Goal: Find specific page/section: Find specific page/section

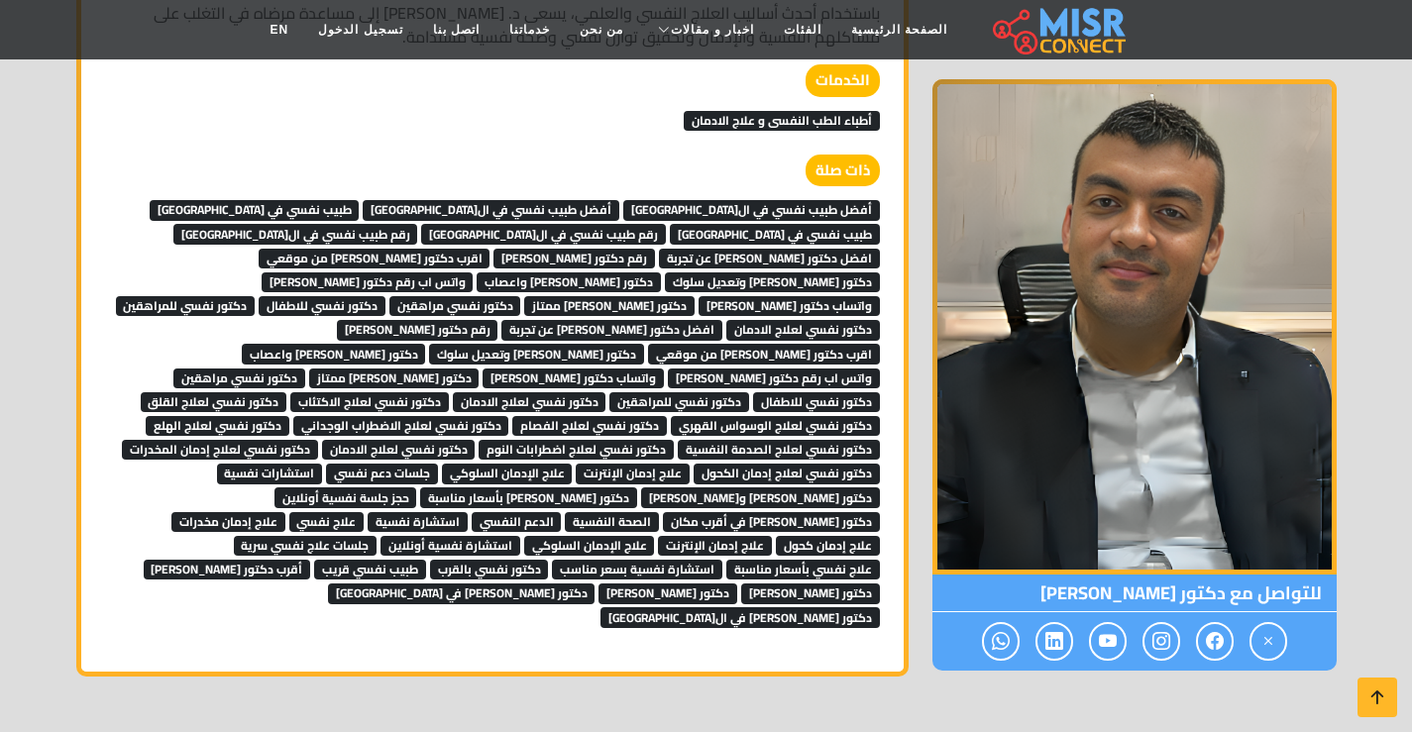
scroll to position [2339, 0]
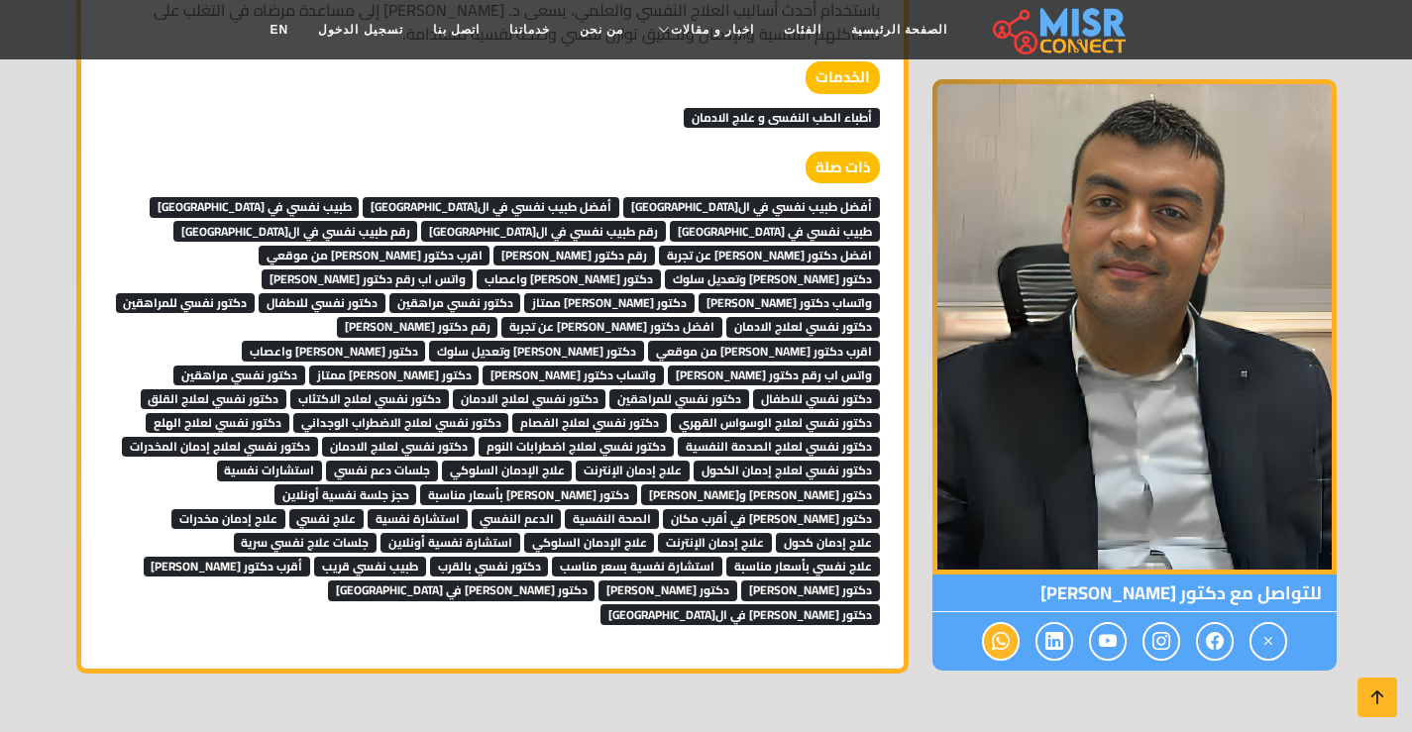
click at [1003, 625] on icon at bounding box center [1001, 641] width 18 height 33
click at [993, 625] on icon at bounding box center [1001, 641] width 18 height 33
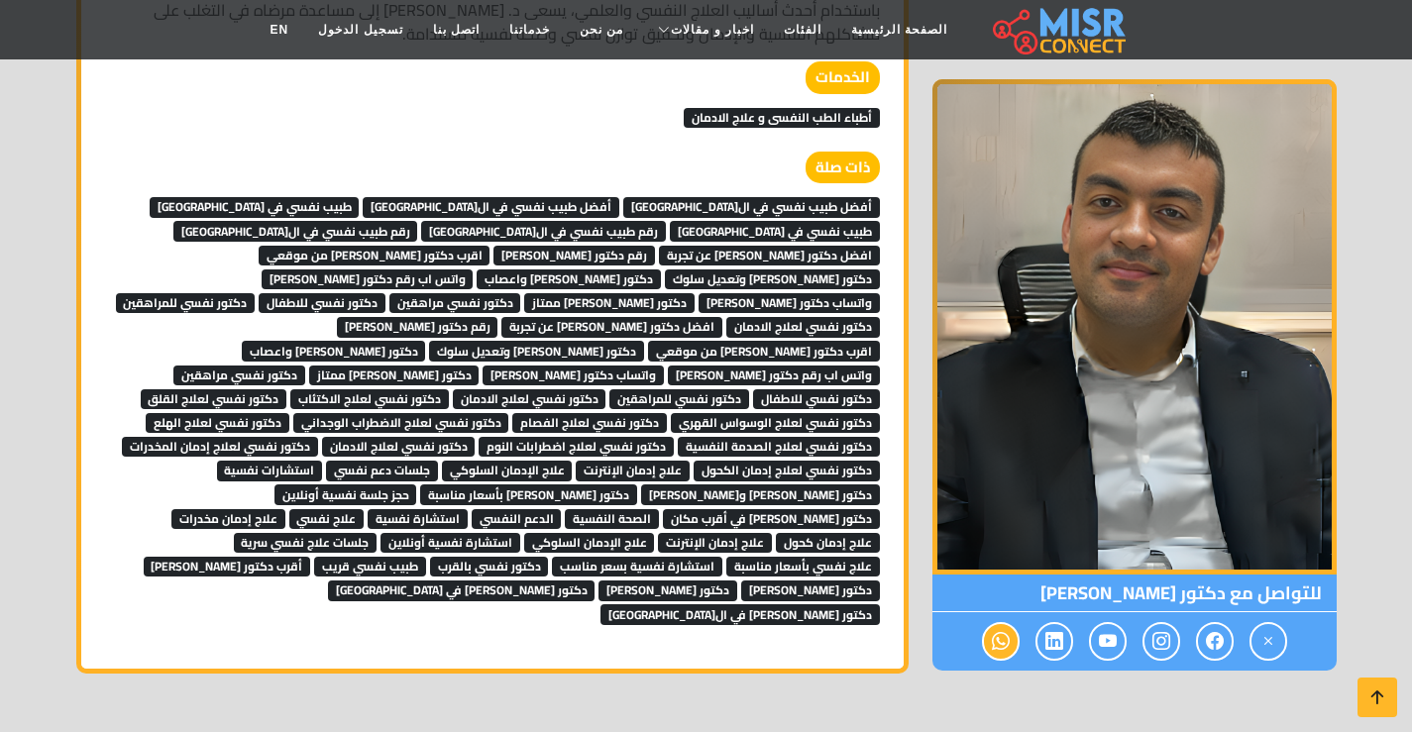
click at [993, 625] on icon at bounding box center [1001, 641] width 18 height 33
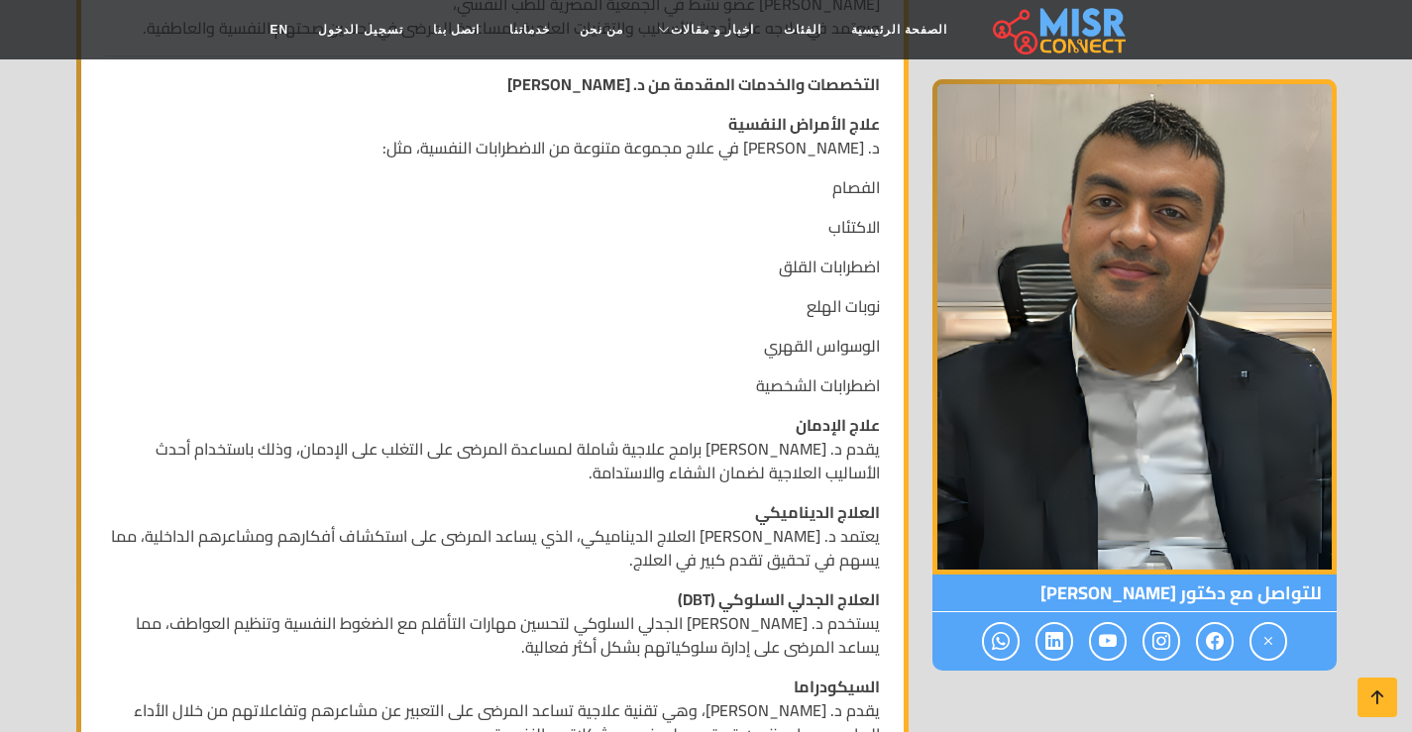
scroll to position [859, 0]
